Goal: Transaction & Acquisition: Purchase product/service

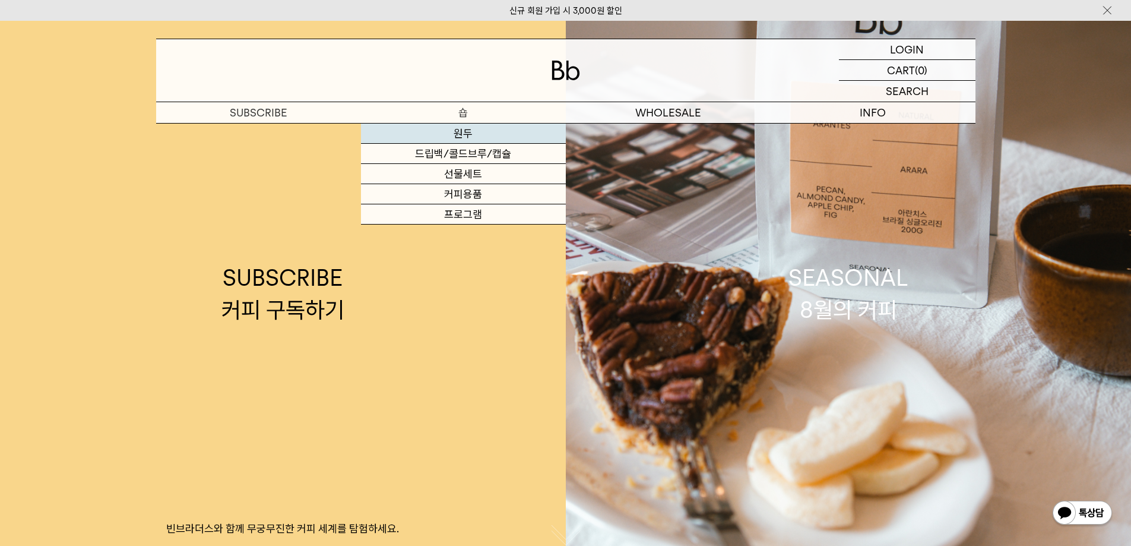
click at [451, 132] on link "원두" at bounding box center [463, 134] width 205 height 20
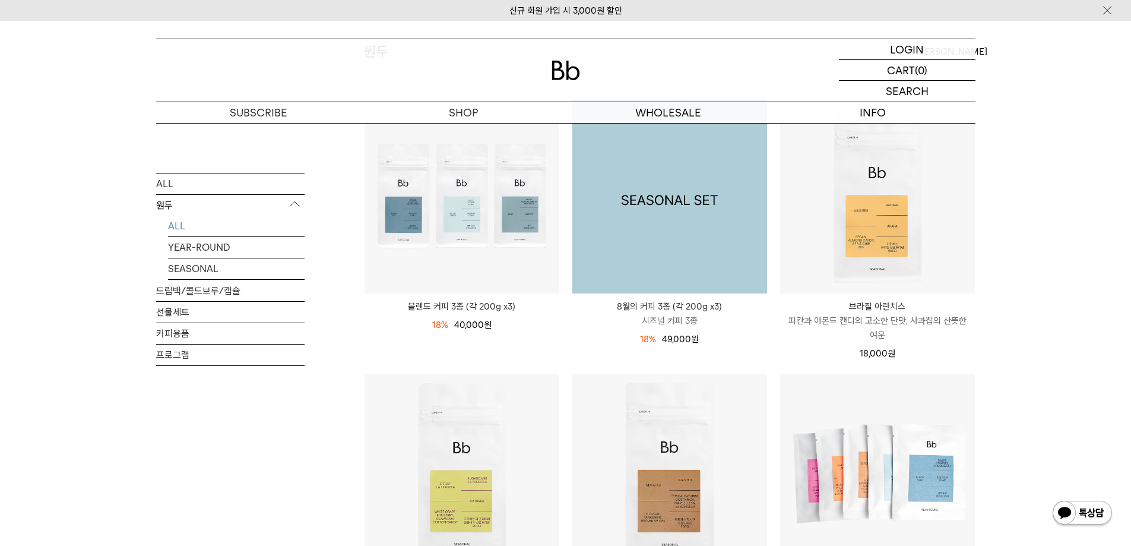
scroll to position [119, 0]
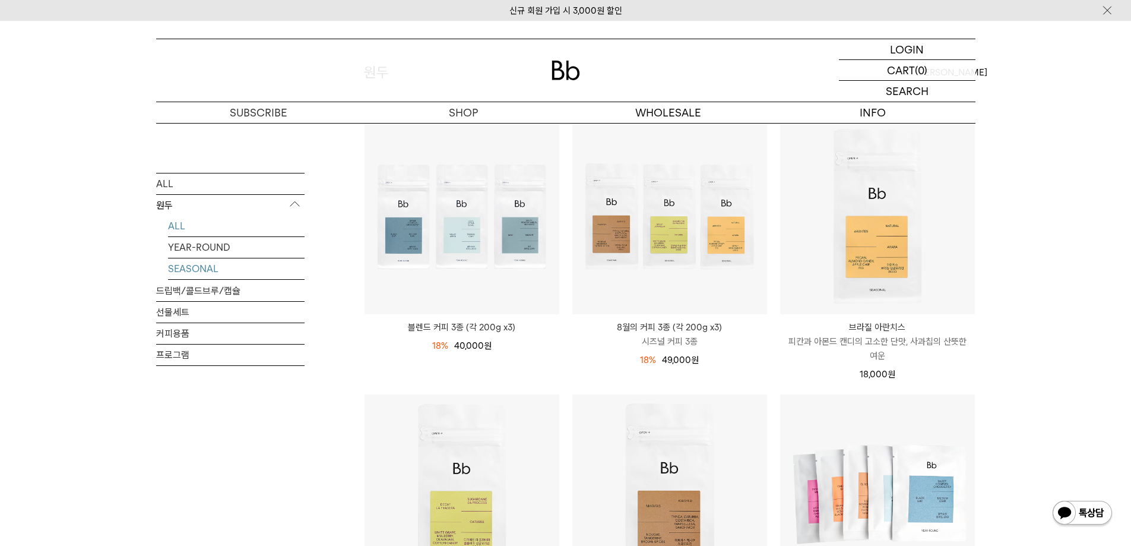
click at [210, 266] on link "SEASONAL" at bounding box center [236, 268] width 137 height 21
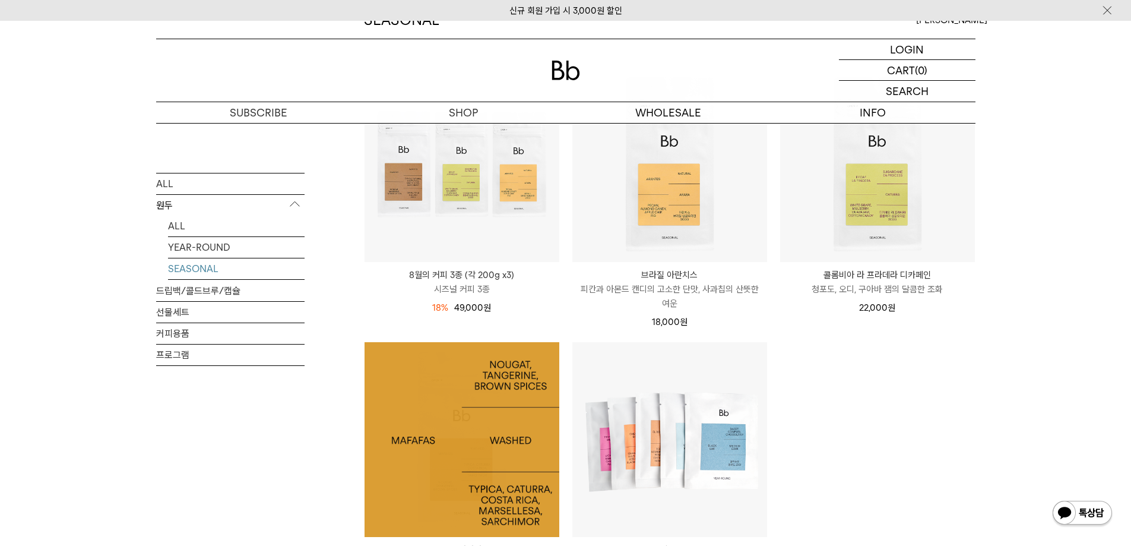
scroll to position [178, 0]
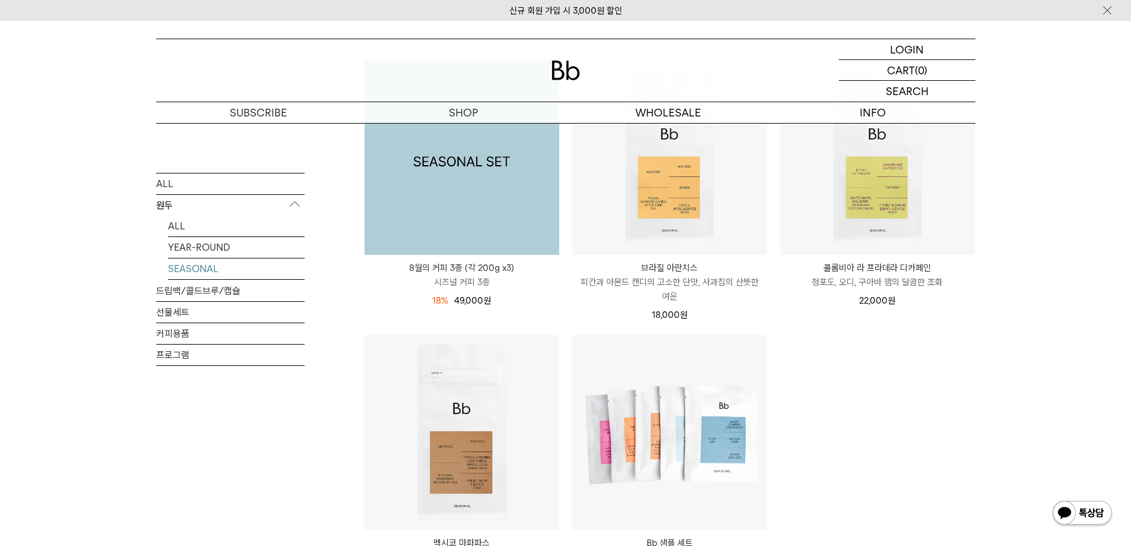
click at [460, 197] on img at bounding box center [462, 157] width 195 height 195
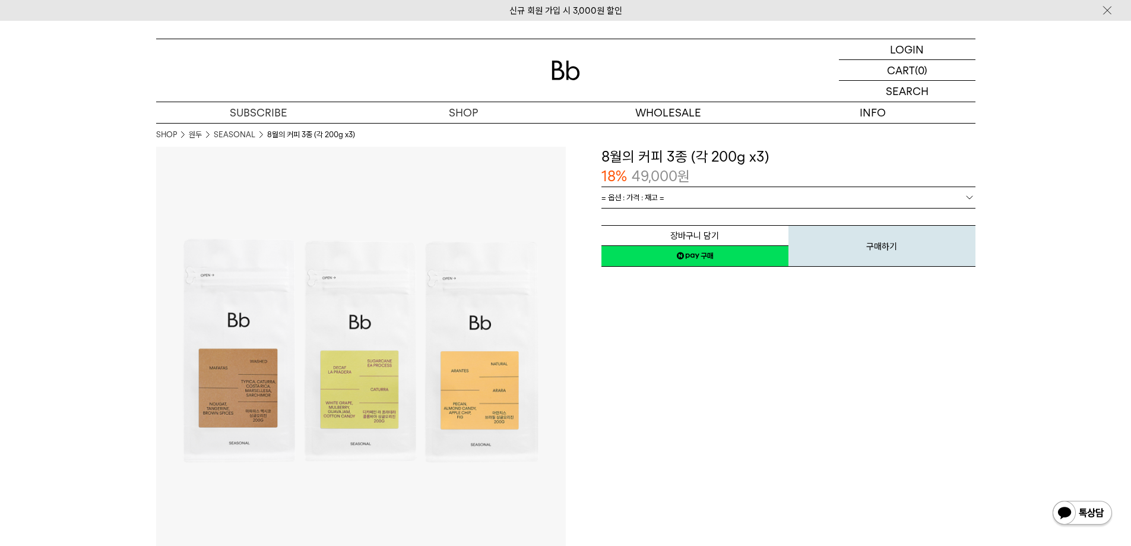
click at [737, 194] on link "= 옵션 : 가격 : 재고 =" at bounding box center [789, 197] width 374 height 21
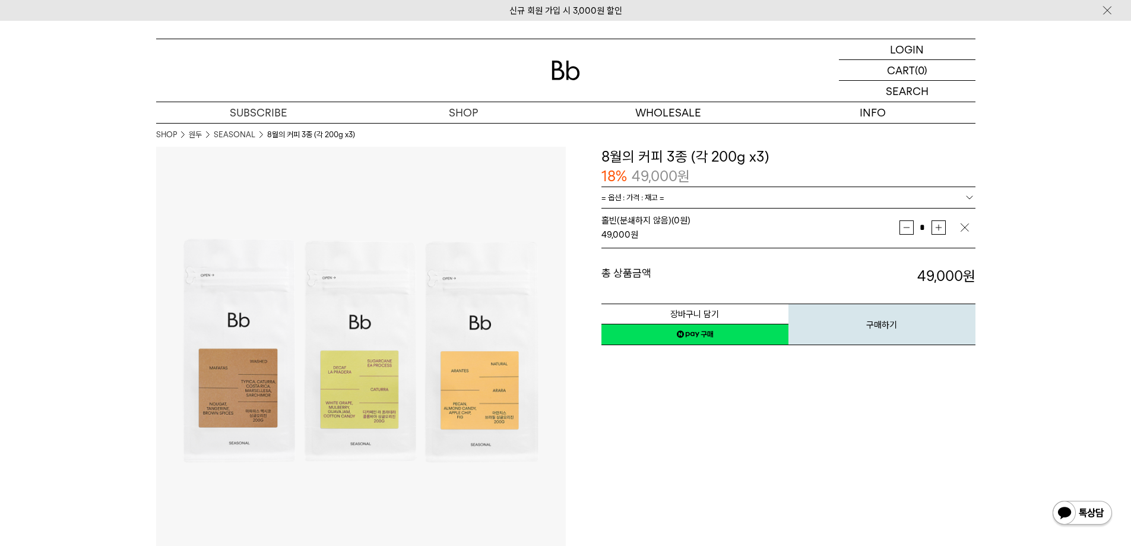
click at [243, 362] on img at bounding box center [361, 352] width 410 height 410
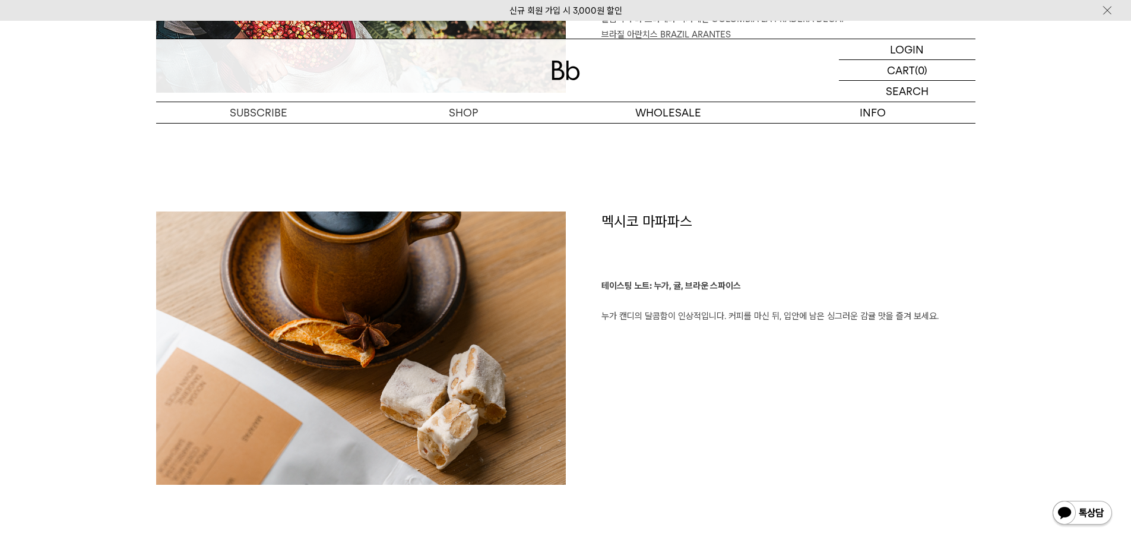
scroll to position [772, 0]
